Goal: Communication & Community: Answer question/provide support

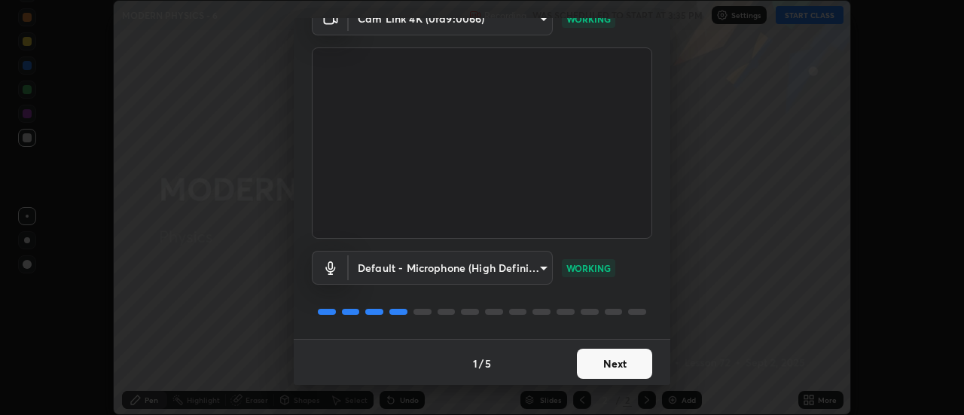
scroll to position [79, 0]
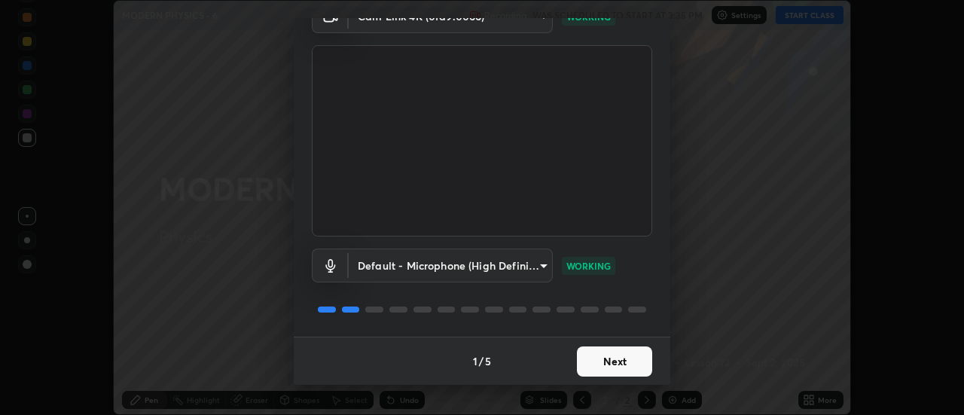
click at [624, 364] on button "Next" at bounding box center [614, 361] width 75 height 30
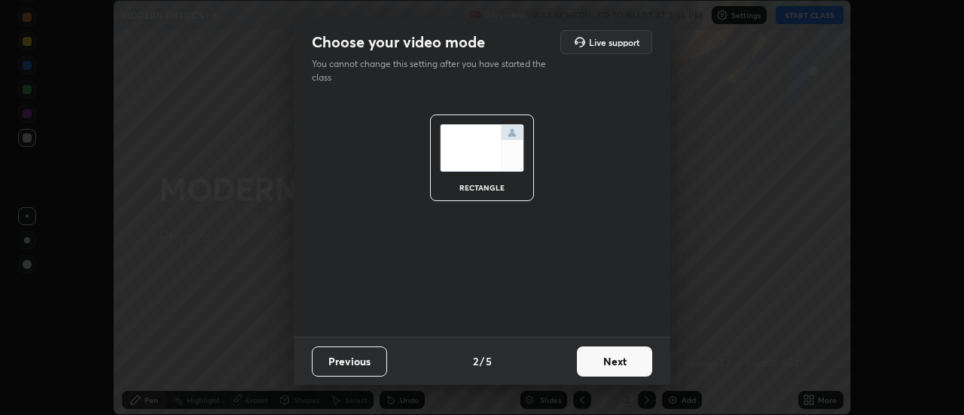
scroll to position [0, 0]
click at [636, 364] on button "Next" at bounding box center [614, 361] width 75 height 30
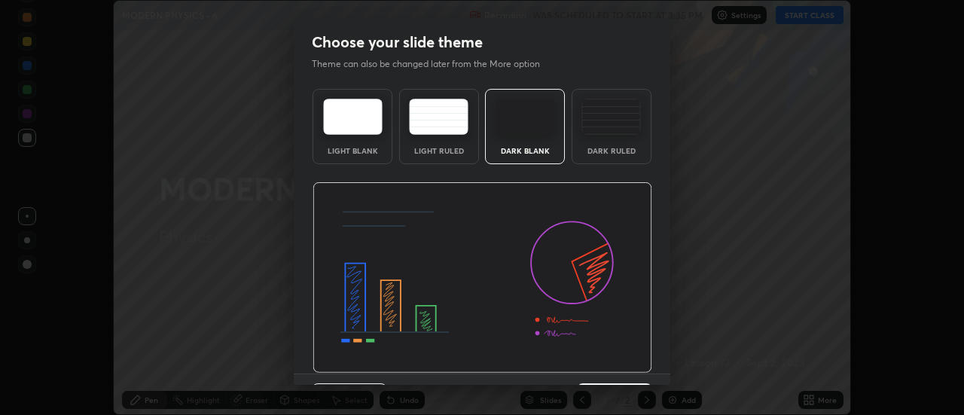
scroll to position [37, 0]
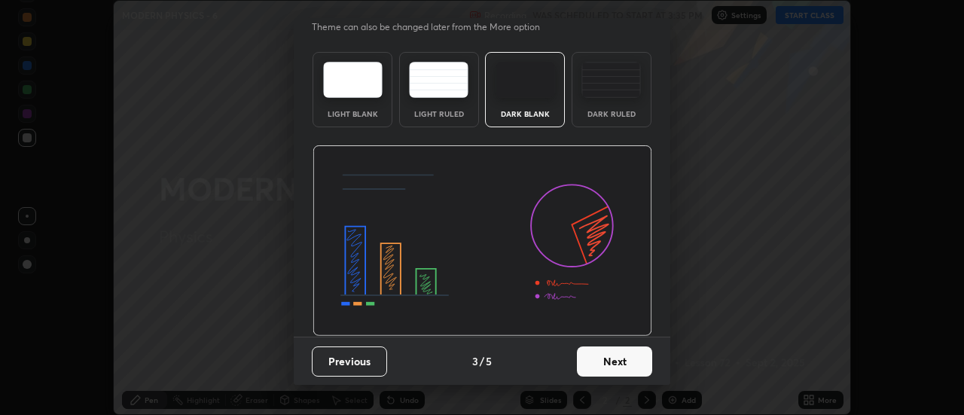
click at [623, 359] on button "Next" at bounding box center [614, 361] width 75 height 30
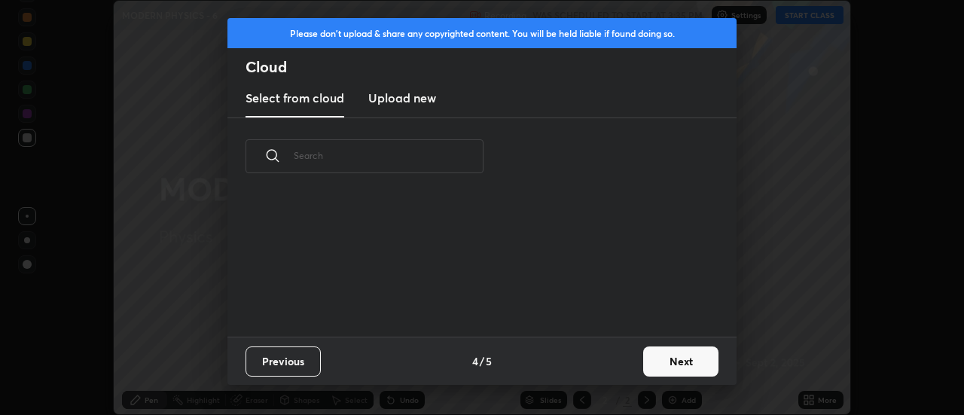
scroll to position [0, 0]
click at [678, 362] on button "Next" at bounding box center [680, 361] width 75 height 30
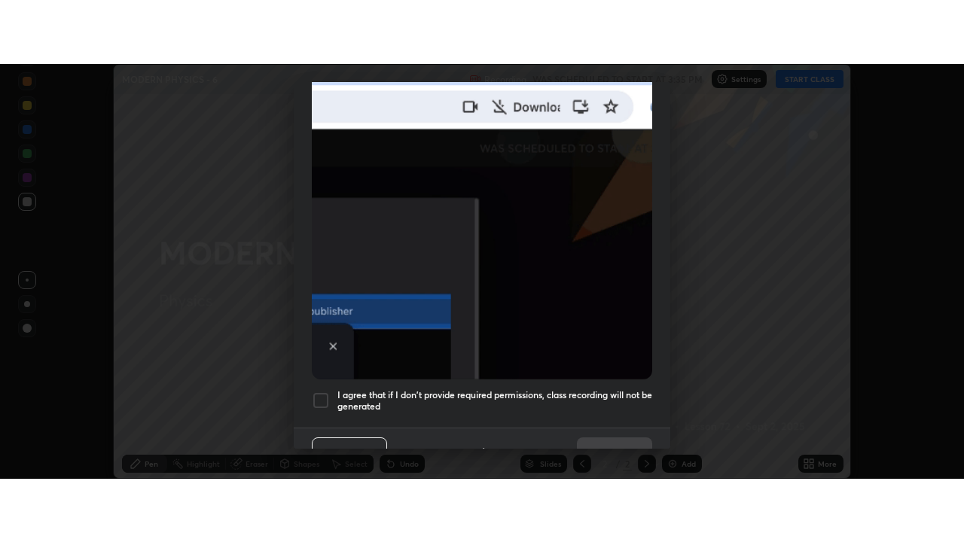
scroll to position [386, 0]
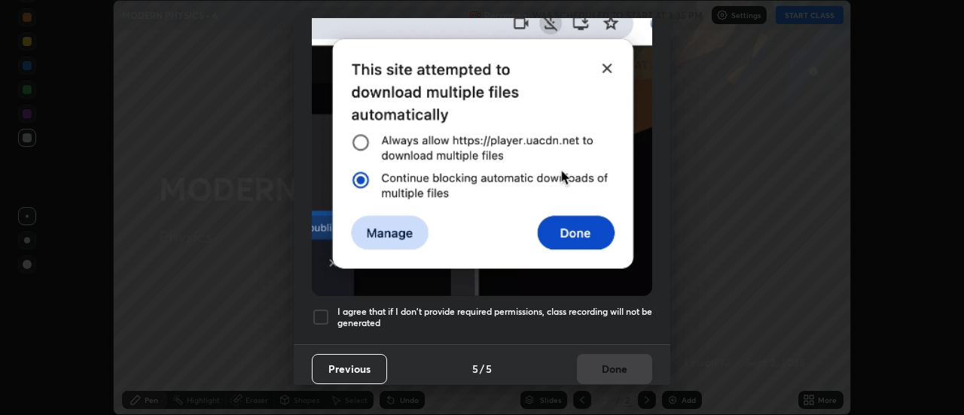
click at [324, 310] on div at bounding box center [321, 317] width 18 height 18
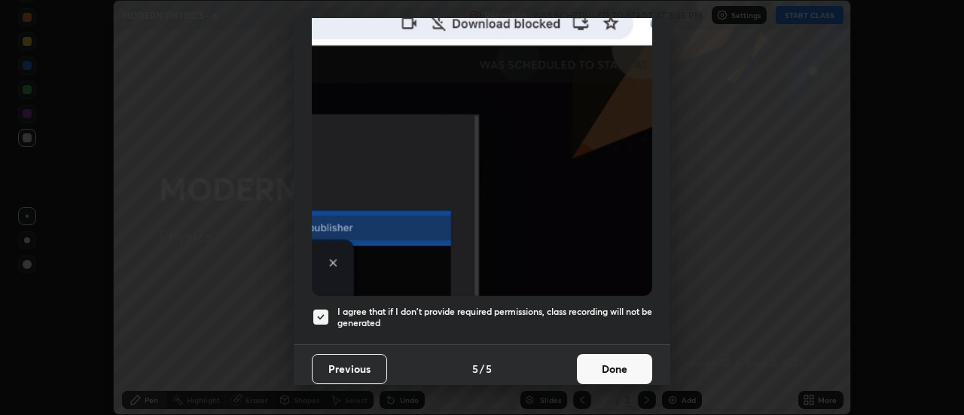
click at [599, 367] on button "Done" at bounding box center [614, 369] width 75 height 30
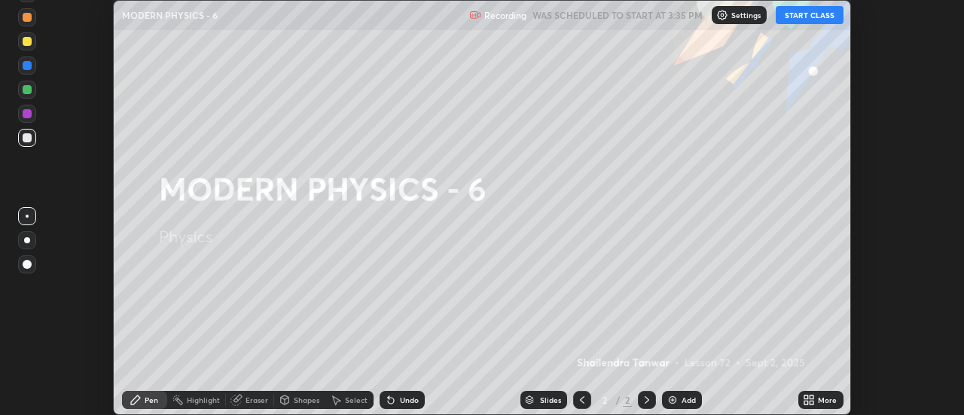
click at [803, 18] on button "START CLASS" at bounding box center [810, 15] width 68 height 18
click at [673, 401] on img at bounding box center [672, 400] width 12 height 12
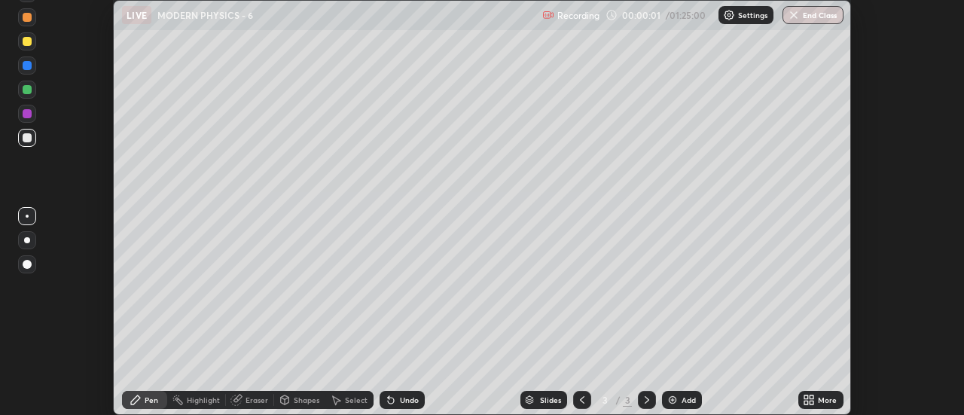
click at [808, 398] on icon at bounding box center [806, 397] width 4 height 4
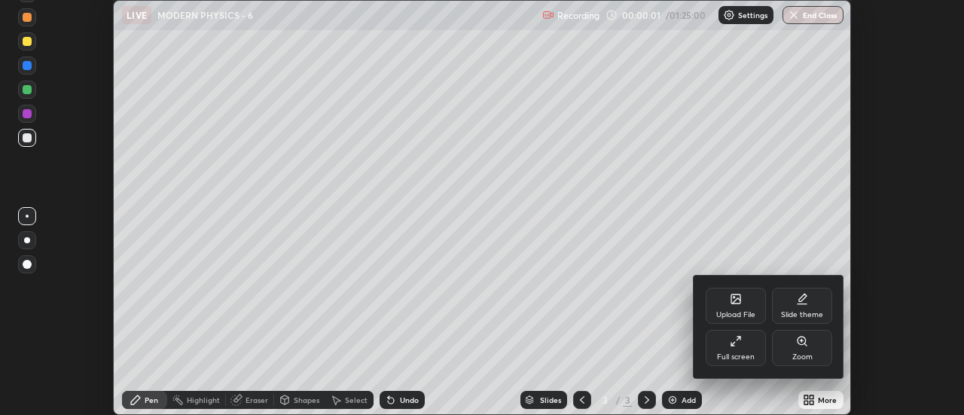
click at [742, 352] on div "Full screen" at bounding box center [736, 348] width 60 height 36
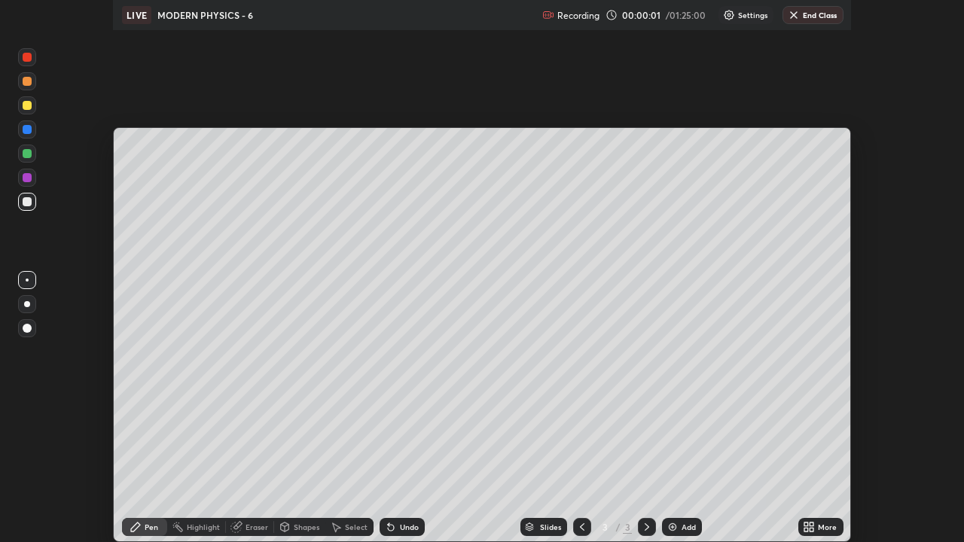
scroll to position [542, 964]
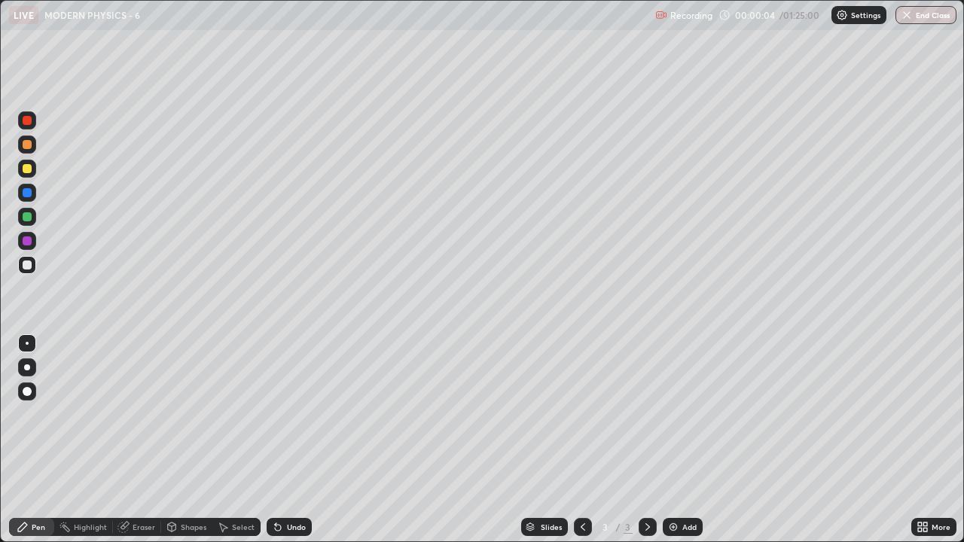
click at [26, 367] on div at bounding box center [27, 367] width 6 height 6
click at [668, 414] on img at bounding box center [673, 527] width 12 height 12
click at [91, 414] on div "Highlight" at bounding box center [90, 527] width 33 height 8
click at [50, 414] on div "Pen" at bounding box center [31, 527] width 45 height 18
click at [44, 414] on div "Pen" at bounding box center [39, 527] width 14 height 8
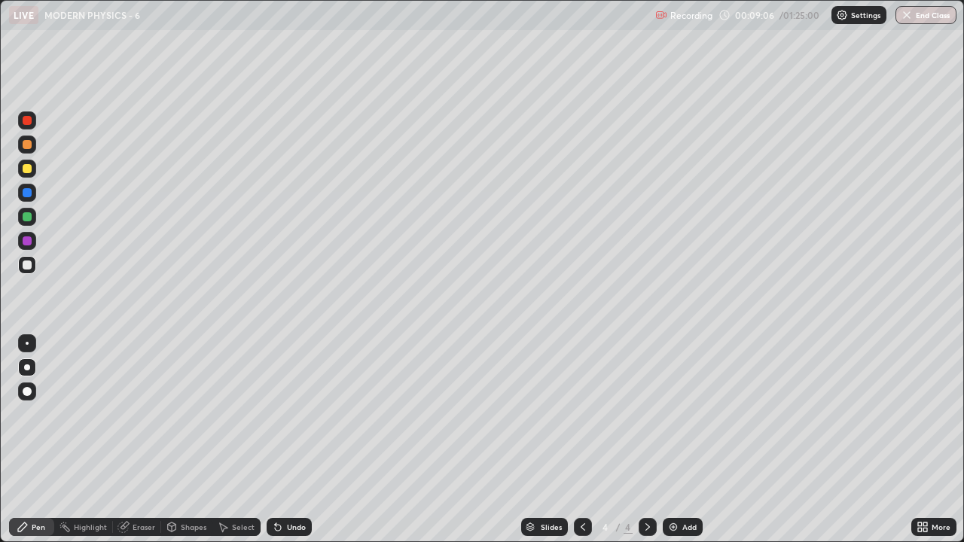
click at [681, 414] on div "Add" at bounding box center [683, 527] width 40 height 18
click at [239, 414] on div "Select" at bounding box center [243, 527] width 23 height 8
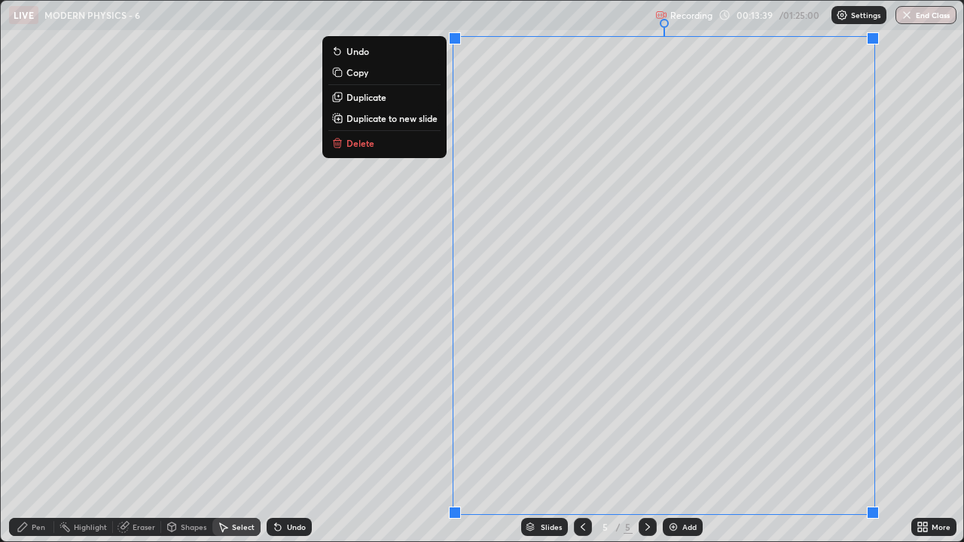
click at [410, 121] on p "Duplicate to new slide" at bounding box center [391, 118] width 91 height 12
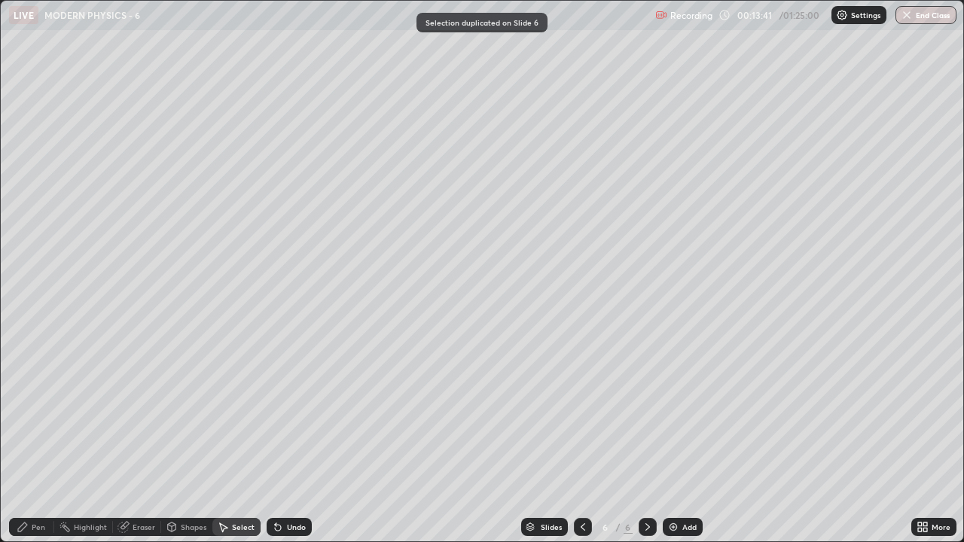
click at [41, 414] on div "Pen" at bounding box center [39, 527] width 14 height 8
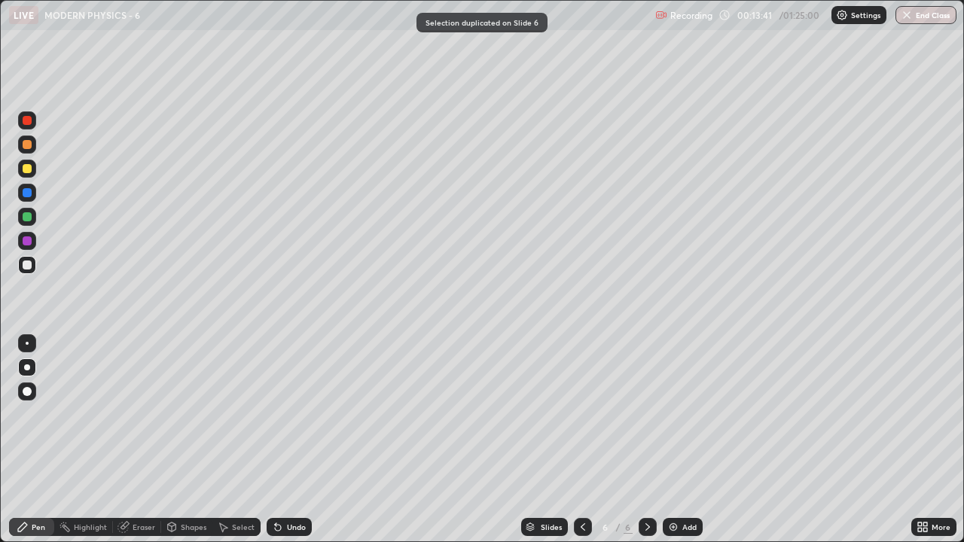
click at [25, 264] on div at bounding box center [27, 265] width 9 height 9
click at [26, 222] on div at bounding box center [27, 217] width 18 height 18
click at [86, 414] on div "Highlight" at bounding box center [90, 527] width 33 height 8
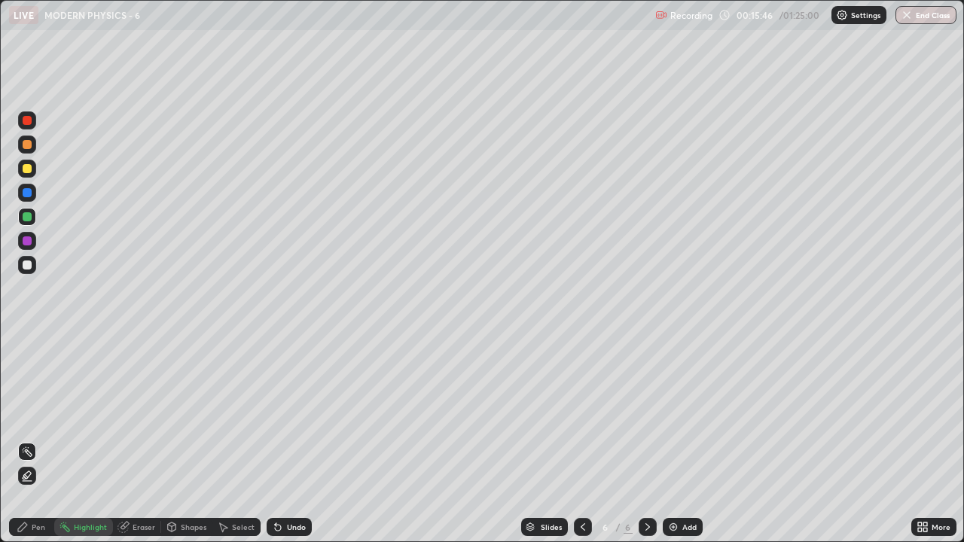
click at [23, 414] on icon at bounding box center [23, 527] width 12 height 12
click at [24, 268] on div at bounding box center [27, 265] width 9 height 9
click at [27, 220] on div at bounding box center [27, 216] width 9 height 9
click at [287, 414] on div "Undo" at bounding box center [296, 527] width 19 height 8
click at [288, 414] on div "Undo" at bounding box center [296, 527] width 19 height 8
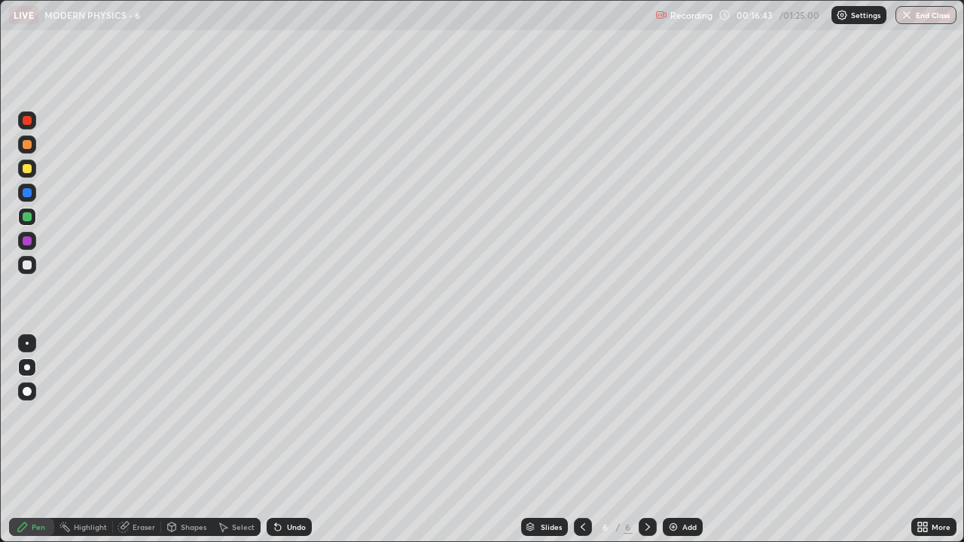
click at [284, 414] on div "Undo" at bounding box center [289, 527] width 45 height 18
click at [95, 414] on div "Highlight" at bounding box center [90, 527] width 33 height 8
click at [32, 414] on div "Pen" at bounding box center [39, 527] width 14 height 8
click at [29, 267] on div at bounding box center [27, 265] width 9 height 9
click at [74, 414] on div "Highlight" at bounding box center [90, 527] width 33 height 8
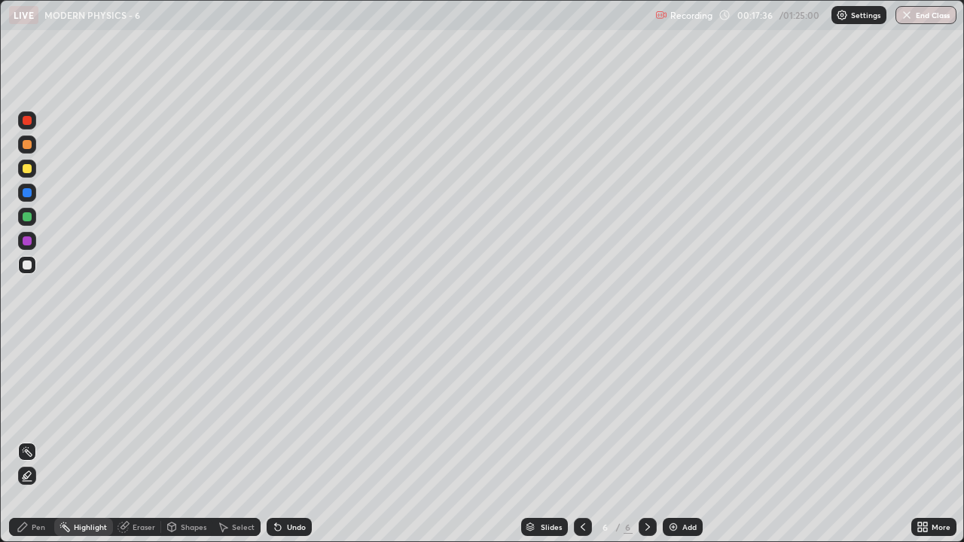
click at [44, 414] on div "Pen" at bounding box center [39, 527] width 14 height 8
click at [240, 414] on div "Select" at bounding box center [243, 527] width 23 height 8
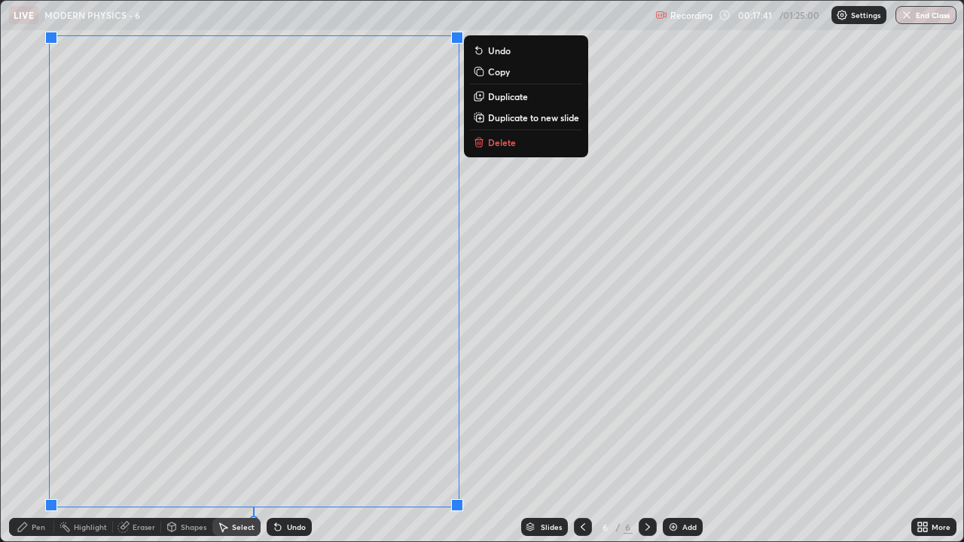
click at [496, 117] on p "Duplicate to new slide" at bounding box center [533, 117] width 91 height 12
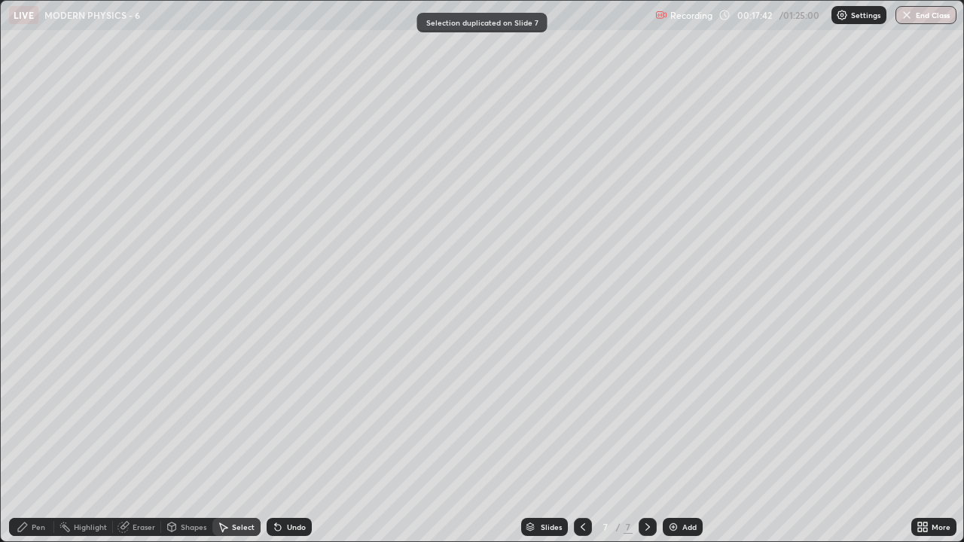
click at [40, 414] on div "Pen" at bounding box center [39, 527] width 14 height 8
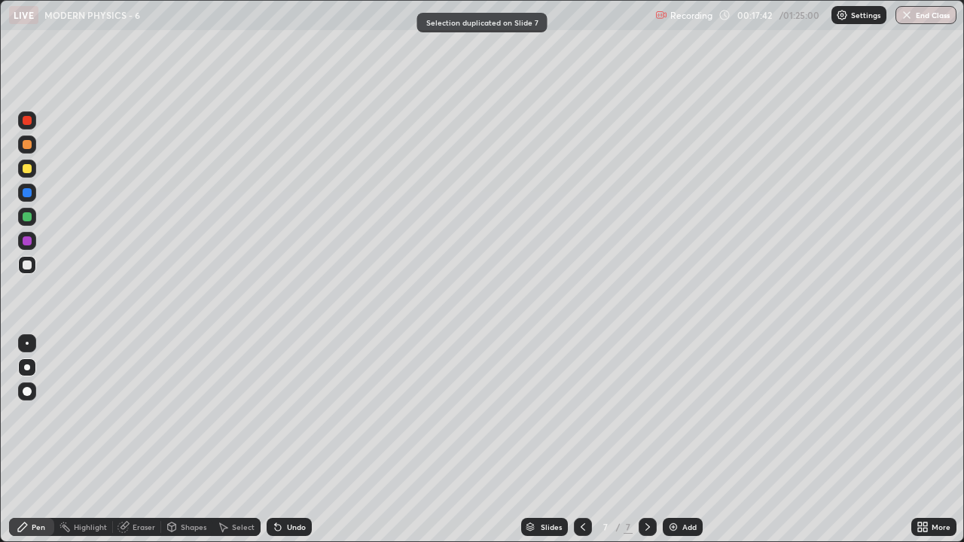
click at [26, 270] on div at bounding box center [27, 265] width 18 height 18
click at [25, 220] on div at bounding box center [27, 216] width 9 height 9
click at [29, 269] on div at bounding box center [27, 265] width 9 height 9
click at [27, 221] on div at bounding box center [27, 216] width 9 height 9
click at [26, 171] on div at bounding box center [27, 168] width 9 height 9
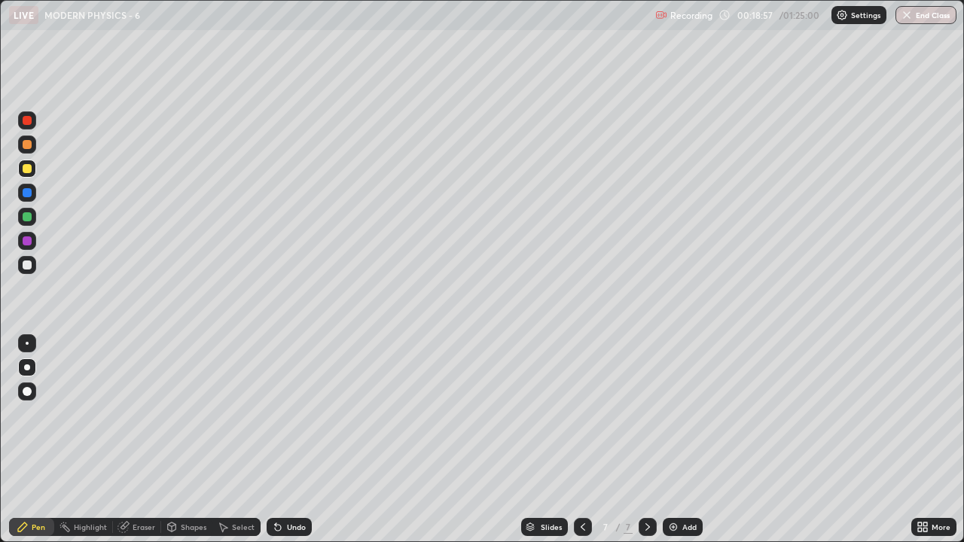
click at [33, 146] on div at bounding box center [27, 145] width 18 height 18
click at [94, 414] on div "Highlight" at bounding box center [90, 527] width 33 height 8
click at [26, 414] on icon at bounding box center [23, 527] width 12 height 12
click at [39, 414] on div "Pen" at bounding box center [39, 527] width 14 height 8
click at [26, 241] on div at bounding box center [27, 240] width 9 height 9
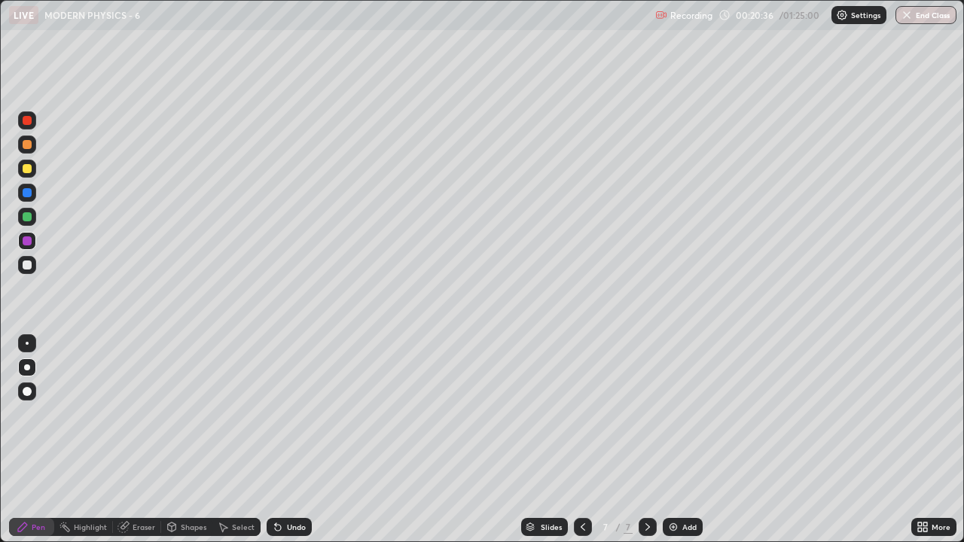
click at [91, 414] on div "Highlight" at bounding box center [90, 527] width 33 height 8
click at [89, 414] on div "Highlight" at bounding box center [83, 527] width 59 height 18
click at [26, 414] on icon at bounding box center [23, 527] width 12 height 12
click at [673, 414] on img at bounding box center [673, 527] width 12 height 12
click at [29, 271] on div at bounding box center [27, 265] width 18 height 18
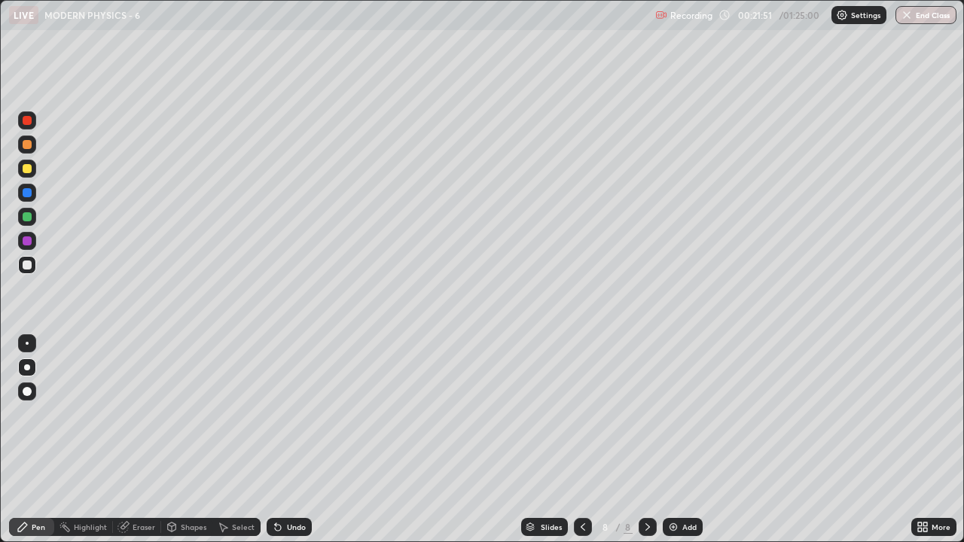
click at [26, 171] on div at bounding box center [27, 168] width 9 height 9
click at [26, 267] on div at bounding box center [27, 265] width 9 height 9
click at [26, 265] on div at bounding box center [27, 265] width 9 height 9
click at [29, 219] on div at bounding box center [27, 216] width 9 height 9
click at [26, 265] on div at bounding box center [27, 265] width 9 height 9
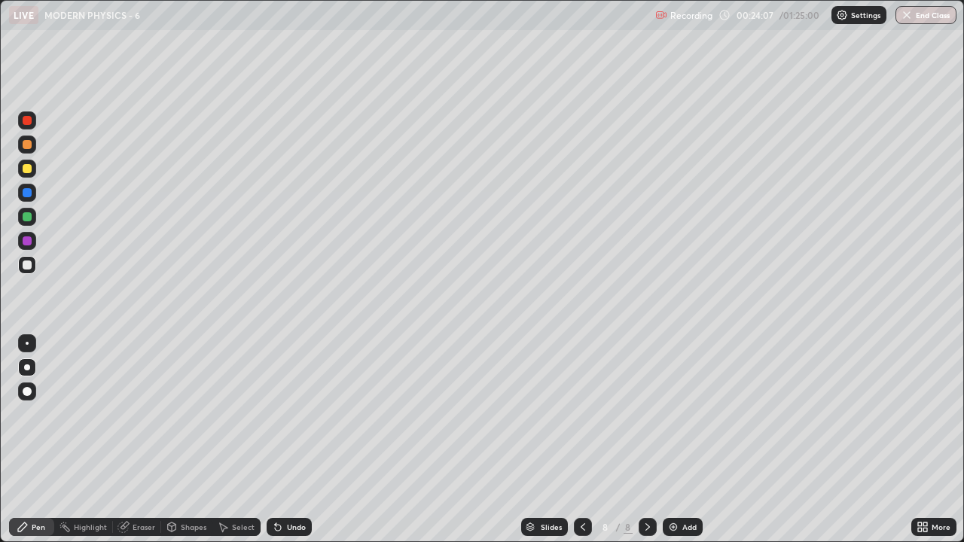
click at [35, 169] on div at bounding box center [27, 169] width 18 height 18
click at [581, 414] on icon at bounding box center [583, 527] width 12 height 12
click at [646, 414] on icon at bounding box center [648, 527] width 12 height 12
click at [27, 266] on div at bounding box center [27, 265] width 9 height 9
click at [678, 414] on div "Add" at bounding box center [683, 527] width 40 height 18
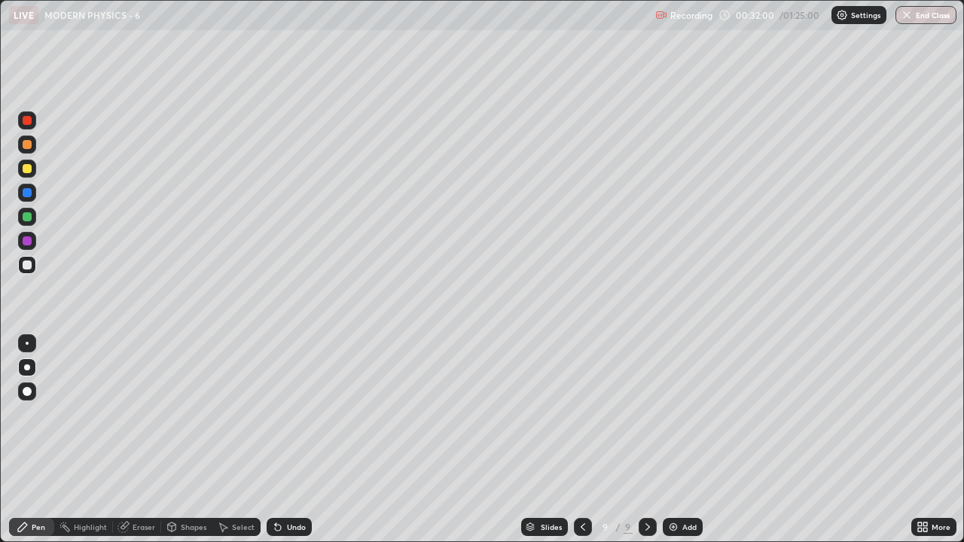
click at [175, 414] on icon at bounding box center [172, 527] width 12 height 12
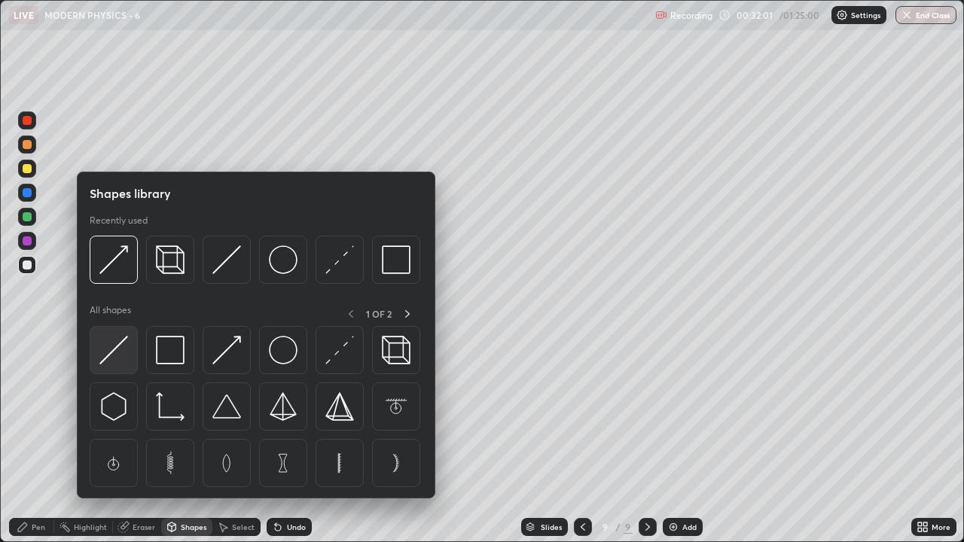
click at [120, 364] on img at bounding box center [113, 350] width 29 height 29
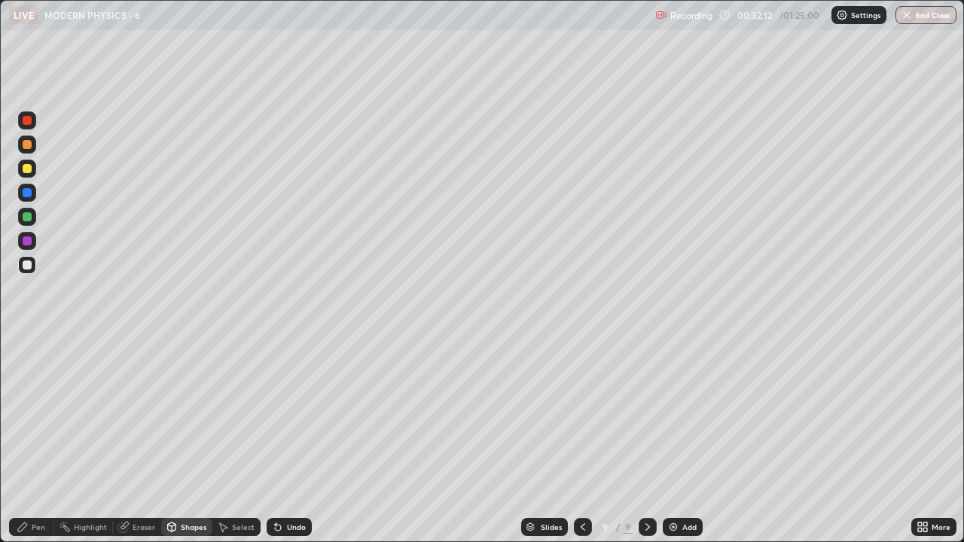
click at [188, 414] on div "Shapes" at bounding box center [194, 527] width 26 height 8
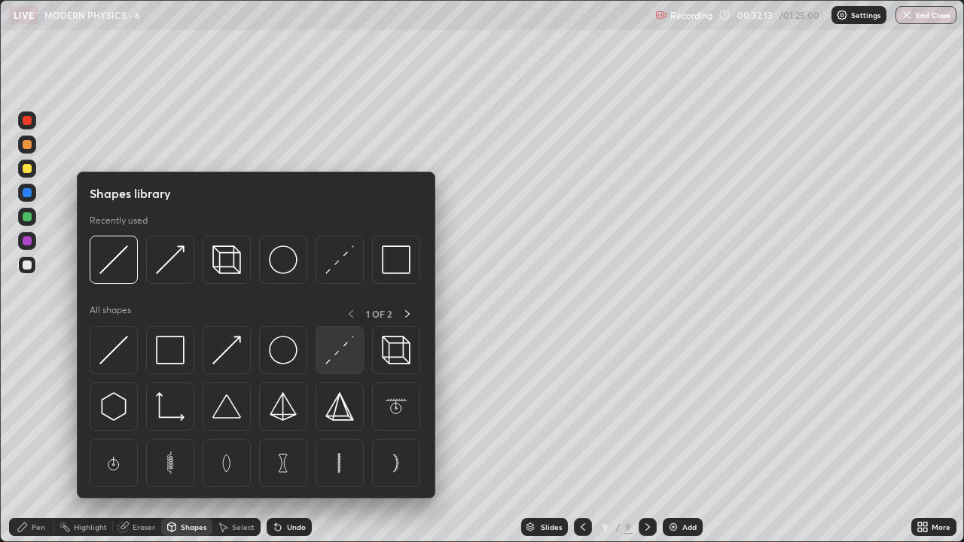
click at [333, 358] on img at bounding box center [339, 350] width 29 height 29
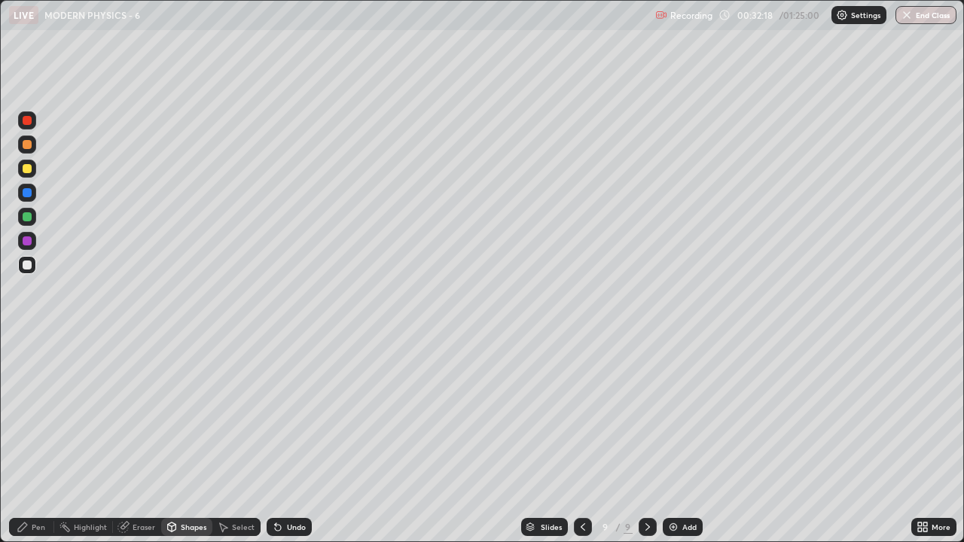
click at [38, 414] on div "Pen" at bounding box center [39, 527] width 14 height 8
click at [27, 218] on div at bounding box center [27, 216] width 9 height 9
click at [197, 414] on div "Shapes" at bounding box center [194, 527] width 26 height 8
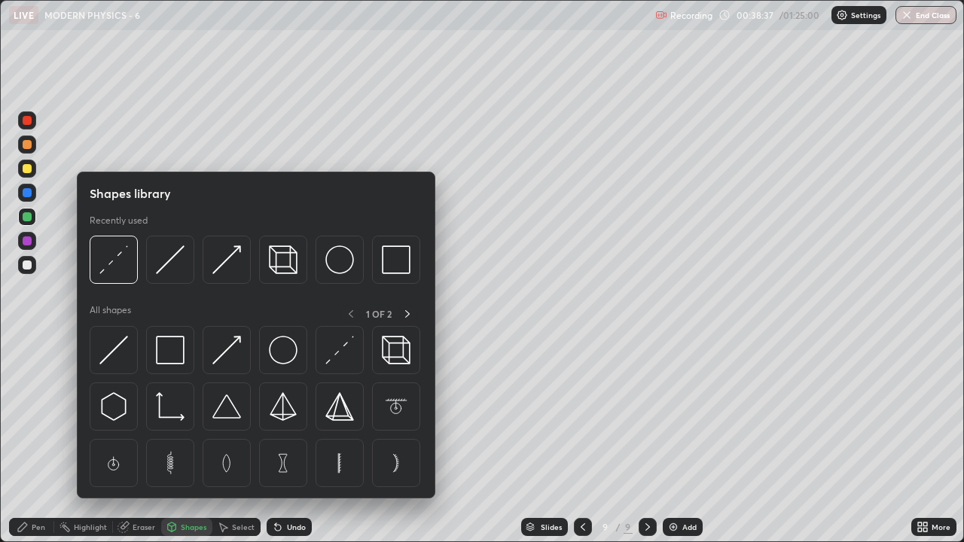
click at [145, 414] on div "Eraser" at bounding box center [144, 527] width 23 height 8
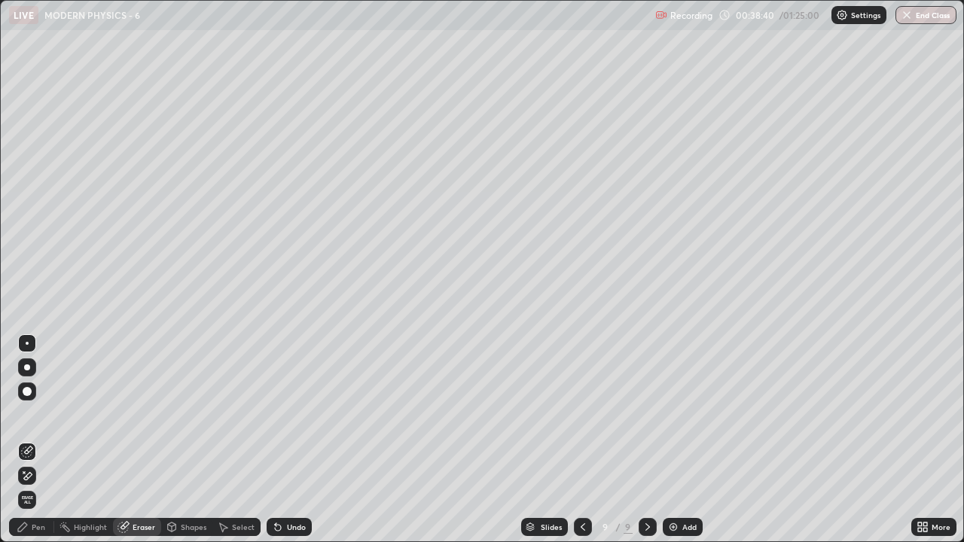
click at [43, 414] on div "Pen" at bounding box center [39, 527] width 14 height 8
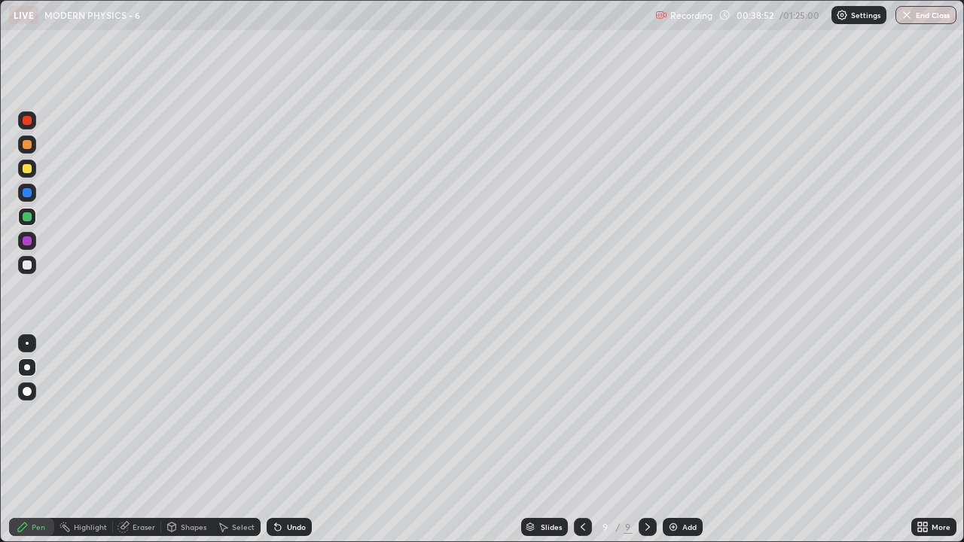
click at [25, 267] on div at bounding box center [27, 265] width 9 height 9
click at [93, 414] on div "Highlight" at bounding box center [83, 527] width 59 height 18
click at [36, 414] on div "Pen" at bounding box center [39, 527] width 14 height 8
click at [36, 414] on div "Pen" at bounding box center [31, 527] width 45 height 18
click at [691, 414] on div "Add" at bounding box center [689, 527] width 14 height 8
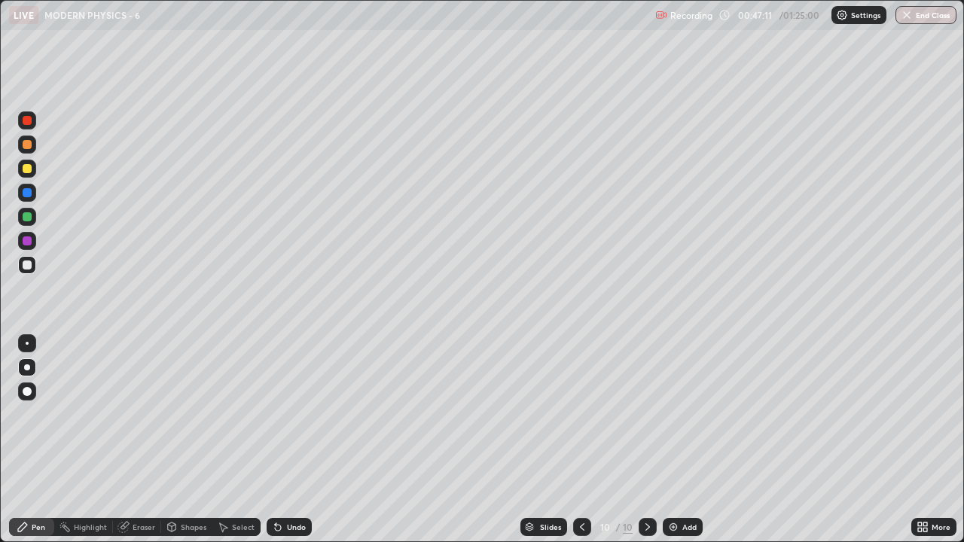
click at [35, 267] on div at bounding box center [27, 265] width 18 height 18
click at [35, 414] on div "Pen" at bounding box center [31, 527] width 45 height 18
click at [37, 414] on div "Pen" at bounding box center [31, 527] width 45 height 18
click at [92, 414] on div "Highlight" at bounding box center [83, 527] width 59 height 18
click at [241, 414] on div "Select" at bounding box center [243, 527] width 23 height 8
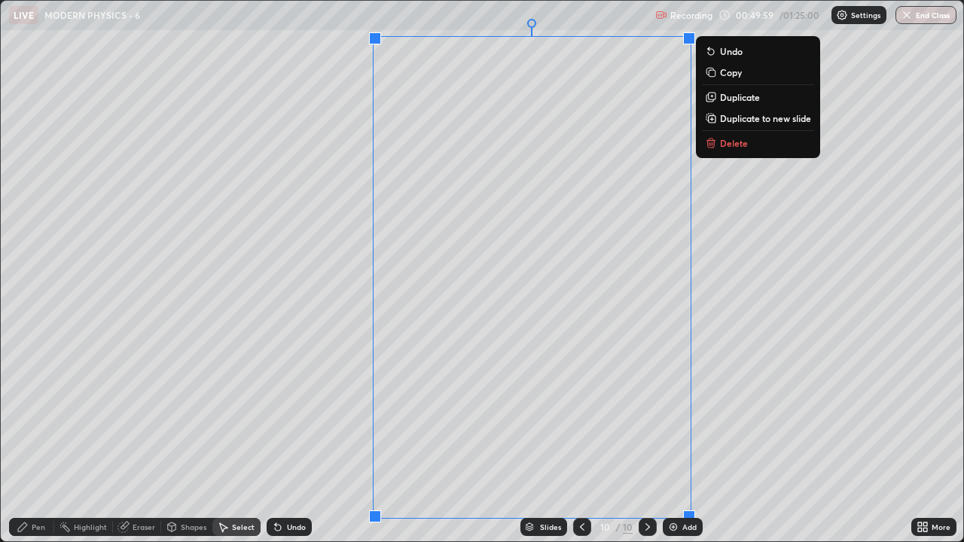
click at [730, 117] on p "Duplicate to new slide" at bounding box center [765, 118] width 91 height 12
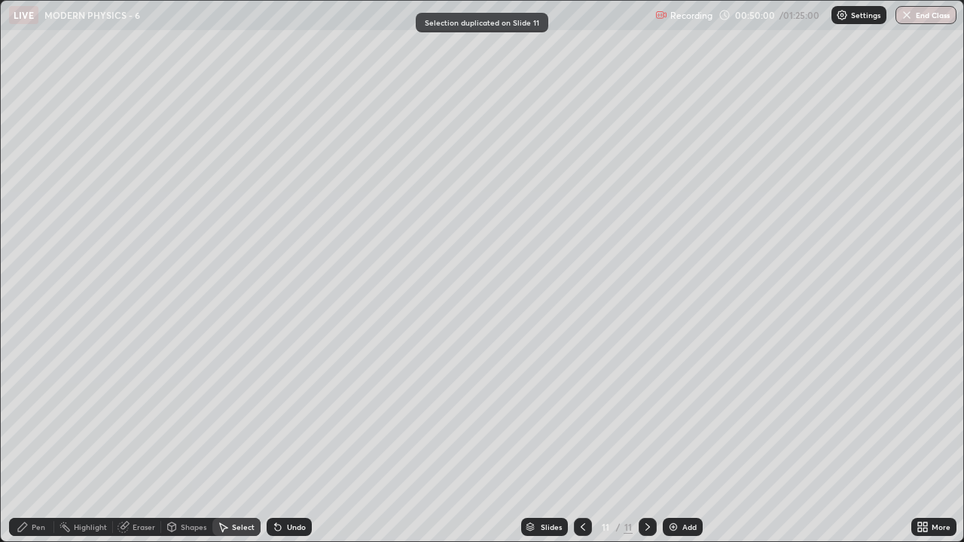
click at [41, 414] on div "Pen" at bounding box center [39, 527] width 14 height 8
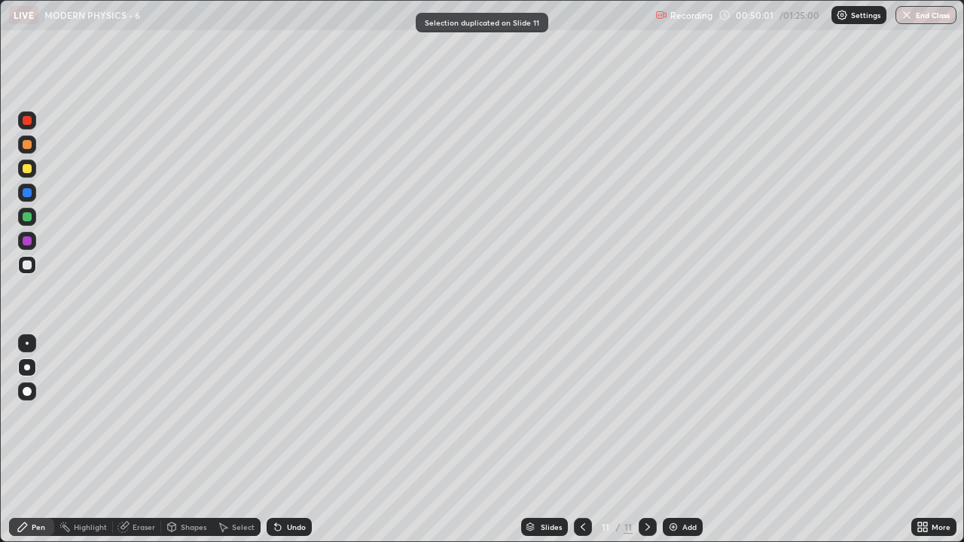
click at [26, 268] on div at bounding box center [27, 265] width 9 height 9
click at [27, 166] on div at bounding box center [27, 168] width 9 height 9
click at [84, 414] on div "Highlight" at bounding box center [90, 527] width 33 height 8
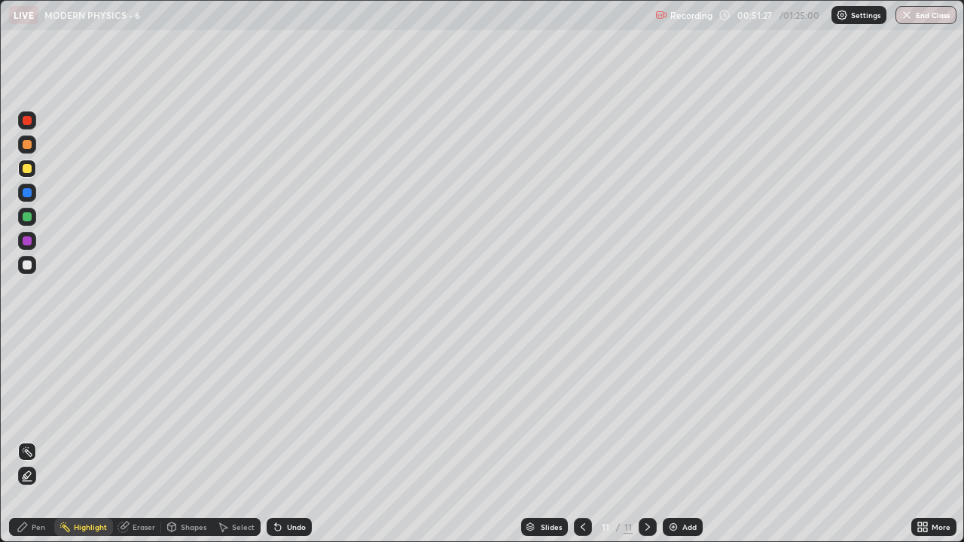
click at [25, 414] on icon at bounding box center [23, 527] width 12 height 12
click at [679, 414] on div "Add" at bounding box center [683, 527] width 40 height 18
click at [27, 266] on div at bounding box center [27, 265] width 9 height 9
click at [282, 414] on div "Undo" at bounding box center [289, 527] width 45 height 18
click at [276, 414] on icon at bounding box center [278, 527] width 12 height 12
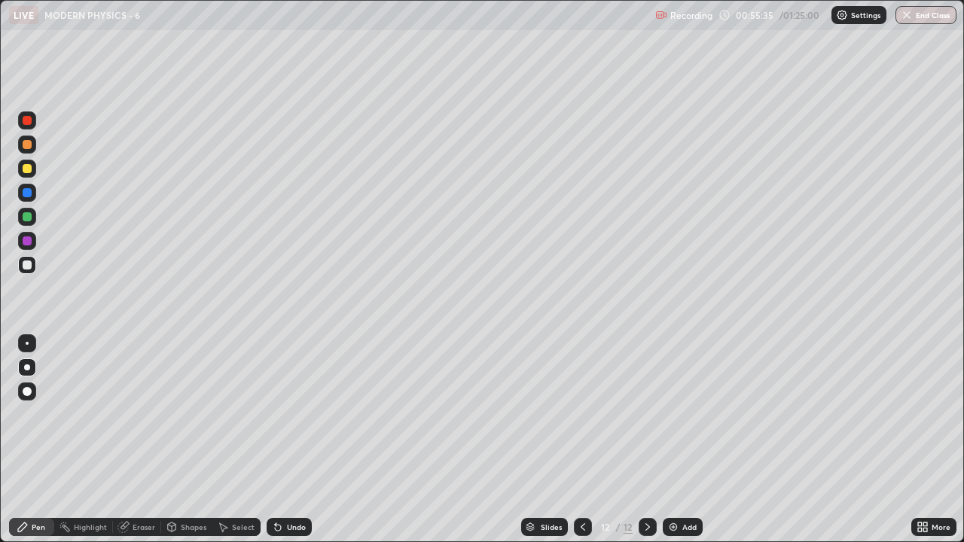
click at [23, 169] on div at bounding box center [27, 168] width 9 height 9
click at [587, 414] on div at bounding box center [583, 527] width 18 height 18
click at [644, 414] on icon at bounding box center [648, 527] width 12 height 12
click at [23, 267] on div at bounding box center [27, 265] width 9 height 9
click at [686, 414] on div "Add" at bounding box center [689, 527] width 14 height 8
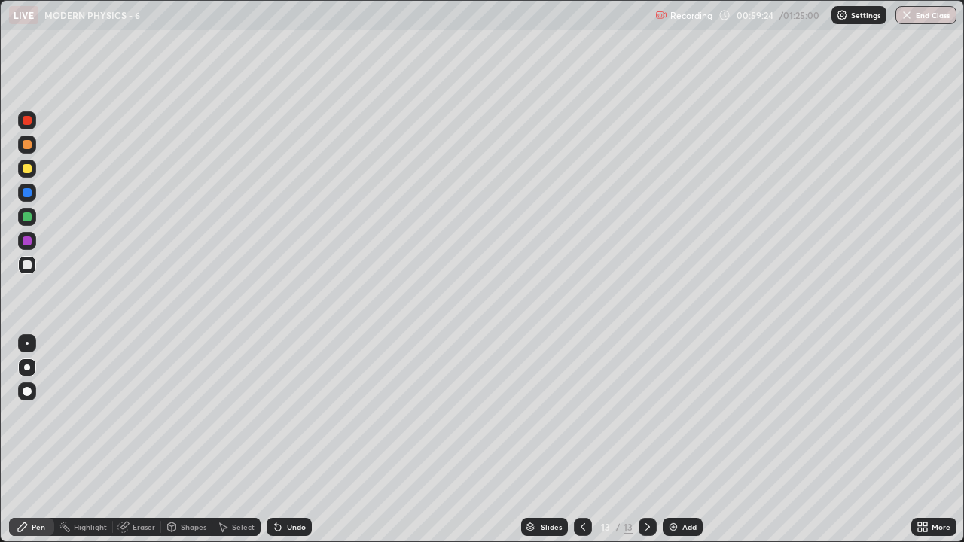
click at [27, 169] on div at bounding box center [27, 168] width 9 height 9
click at [286, 414] on div "Undo" at bounding box center [289, 527] width 45 height 18
click at [287, 414] on div "Undo" at bounding box center [296, 527] width 19 height 8
click at [291, 414] on div "Undo" at bounding box center [296, 527] width 19 height 8
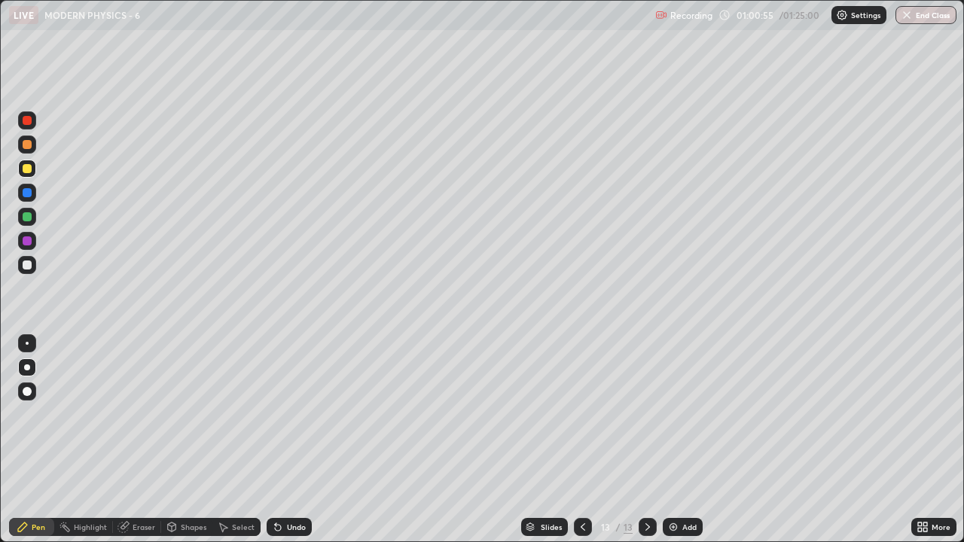
click at [291, 414] on div "Undo" at bounding box center [289, 527] width 45 height 18
click at [95, 414] on div "Highlight" at bounding box center [90, 527] width 33 height 8
click at [32, 414] on div "Pen" at bounding box center [39, 527] width 14 height 8
click at [93, 414] on div "Highlight" at bounding box center [90, 527] width 33 height 8
click at [684, 414] on div "Add" at bounding box center [689, 527] width 14 height 8
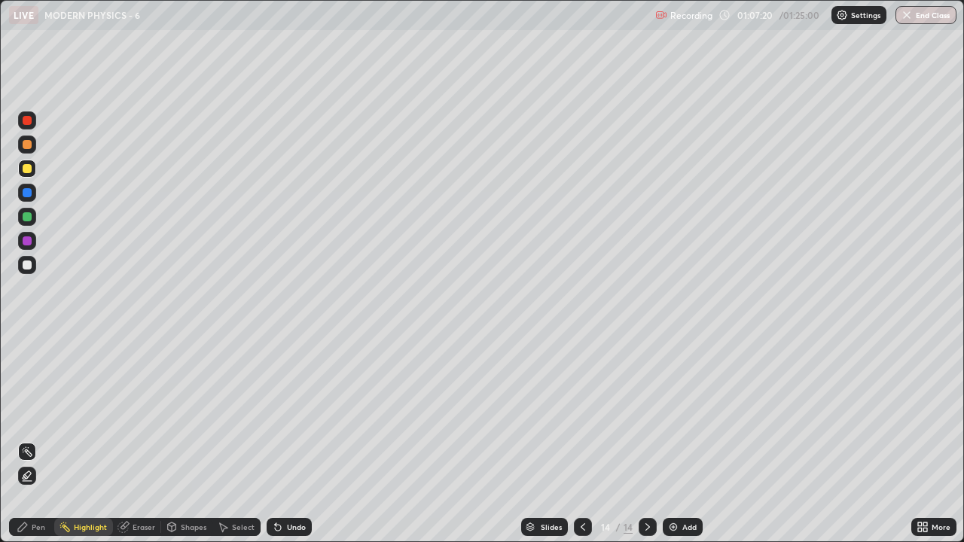
click at [39, 414] on div "Pen" at bounding box center [39, 527] width 14 height 8
click at [26, 267] on div at bounding box center [27, 265] width 9 height 9
click at [583, 414] on icon at bounding box center [583, 527] width 12 height 12
click at [648, 414] on icon at bounding box center [648, 527] width 12 height 12
click at [578, 414] on div at bounding box center [583, 527] width 18 height 18
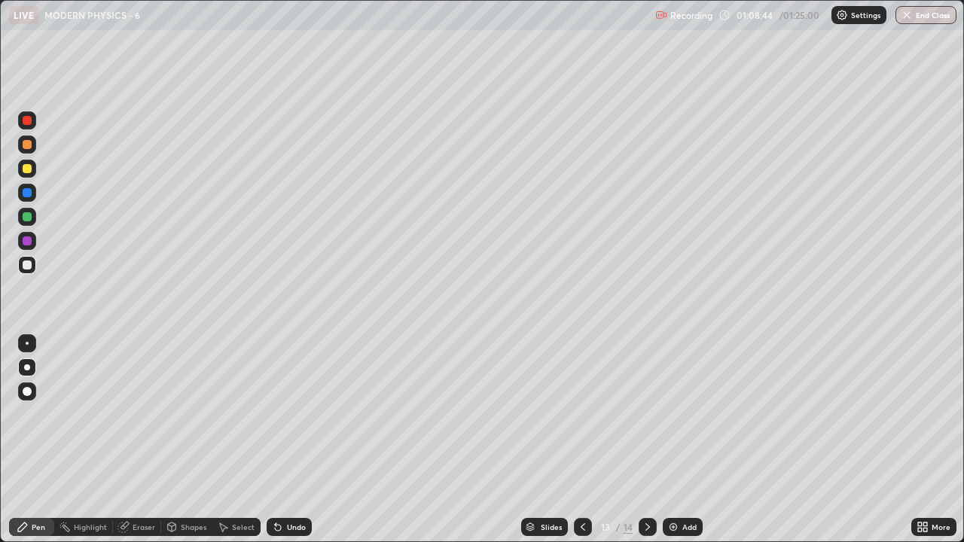
click at [647, 414] on div at bounding box center [648, 527] width 18 height 18
click at [28, 169] on div at bounding box center [27, 168] width 9 height 9
click at [27, 266] on div at bounding box center [27, 265] width 9 height 9
click at [246, 414] on div "Select" at bounding box center [243, 527] width 23 height 8
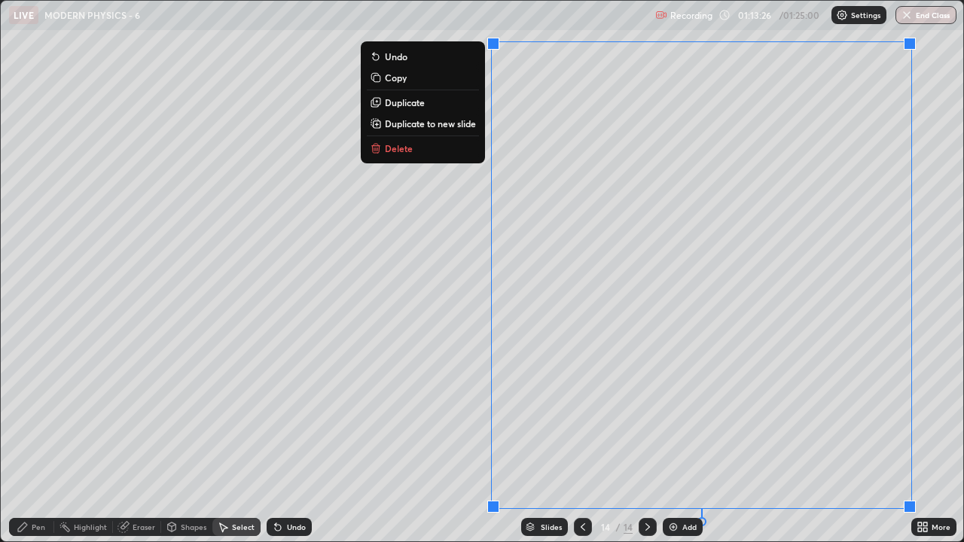
click at [389, 124] on p "Duplicate to new slide" at bounding box center [430, 123] width 91 height 12
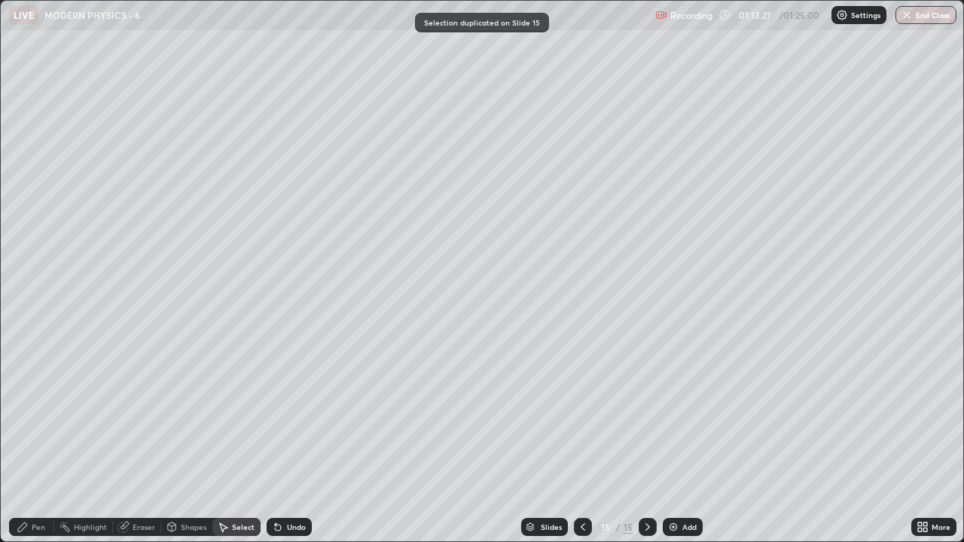
click at [35, 414] on div "Pen" at bounding box center [39, 527] width 14 height 8
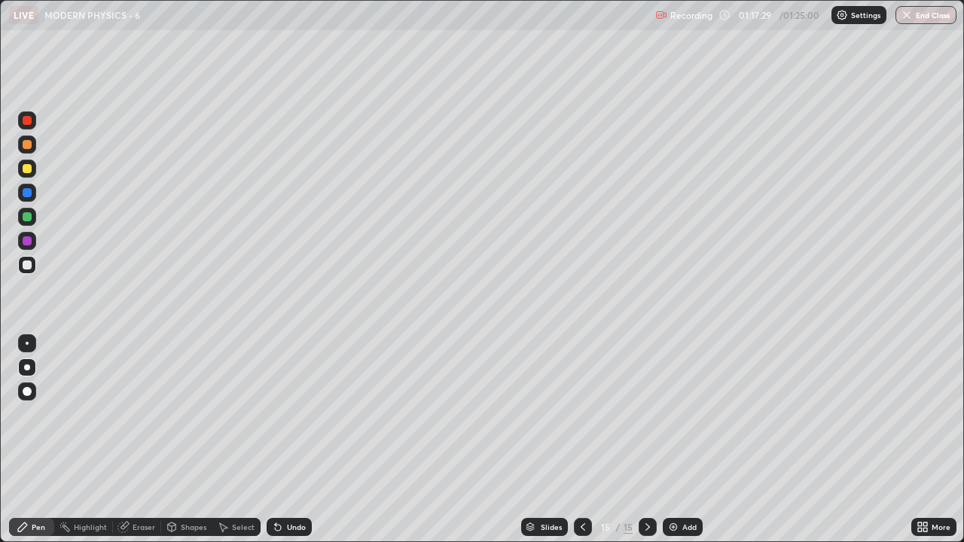
click at [287, 414] on div "Undo" at bounding box center [296, 527] width 19 height 8
click at [930, 18] on button "End Class" at bounding box center [925, 15] width 61 height 18
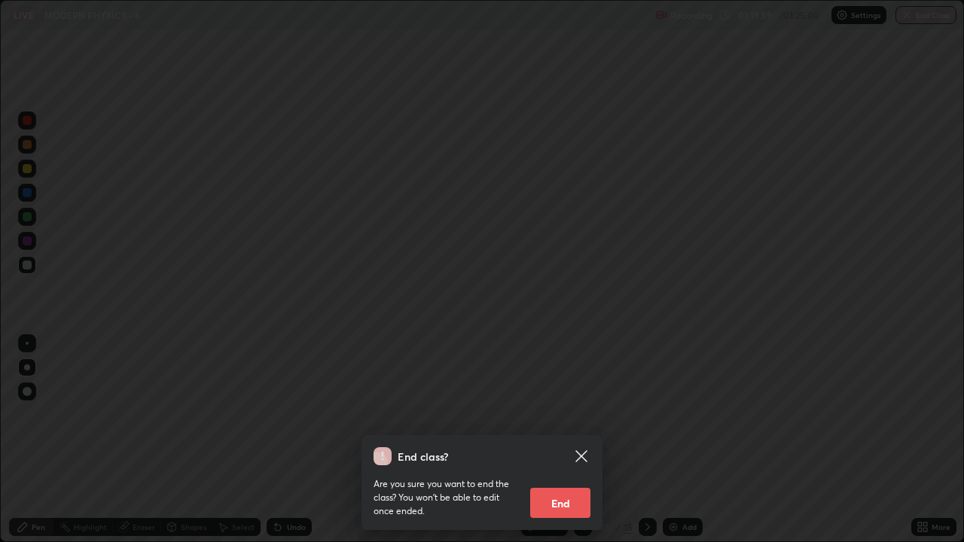
click at [567, 414] on button "End" at bounding box center [560, 503] width 60 height 30
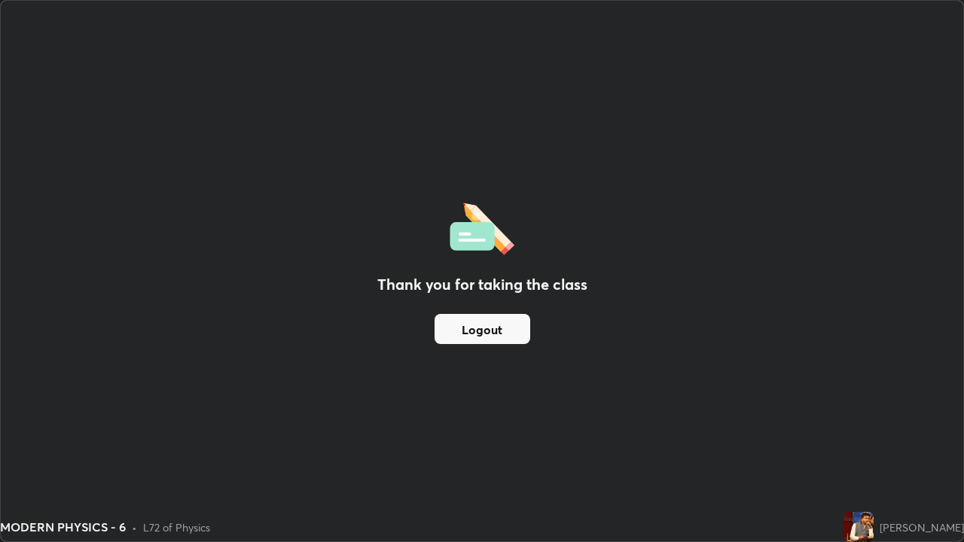
click at [514, 333] on button "Logout" at bounding box center [482, 329] width 96 height 30
